Goal: Transaction & Acquisition: Purchase product/service

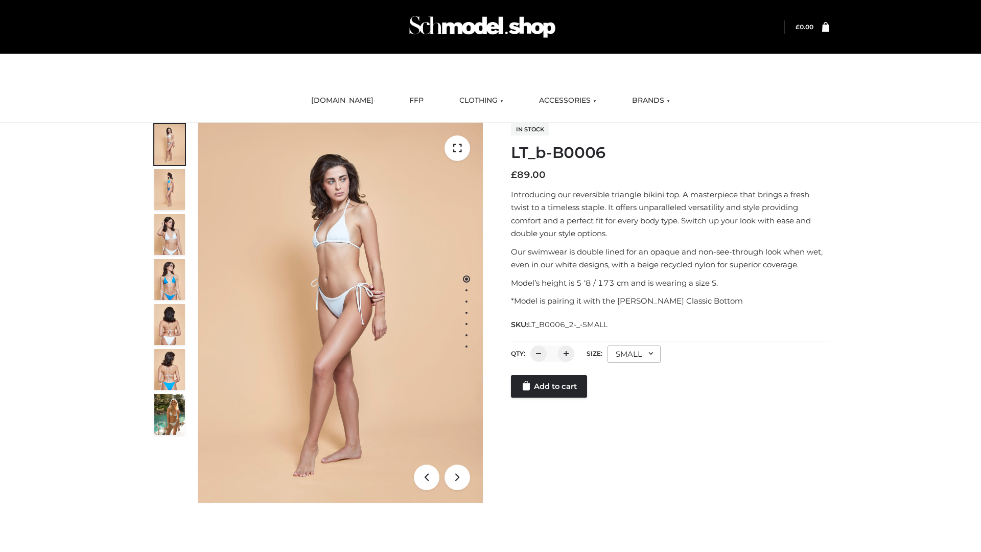
click at [550, 398] on link "Add to cart" at bounding box center [549, 386] width 76 height 22
